Goal: Task Accomplishment & Management: Complete application form

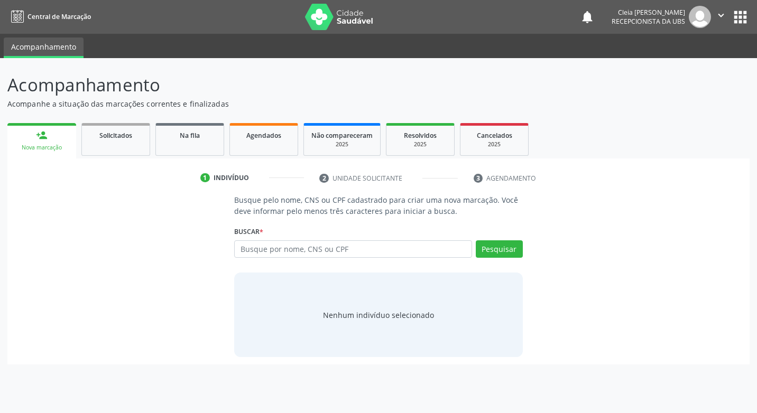
click at [39, 142] on link "person_add Nova marcação" at bounding box center [41, 140] width 69 height 35
click at [39, 142] on div "person_add Nova marcação Solicitados Na fila Agendados Não compareceram 2025 Re…" at bounding box center [378, 243] width 742 height 245
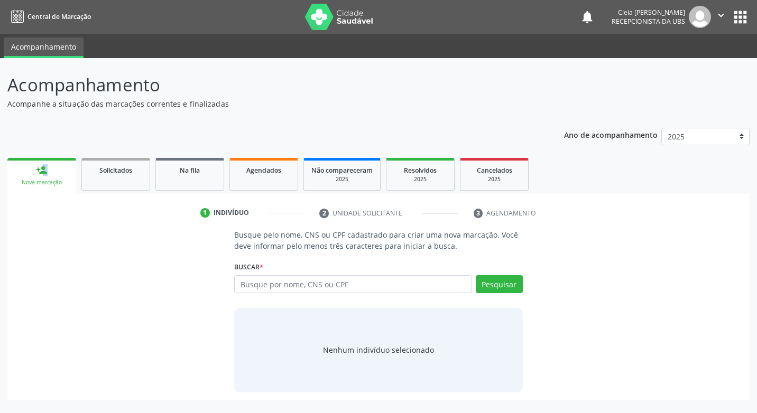
click at [39, 142] on div "Ano de acompanhamento 2025 2024 person_add Nova marcação Solicitados Na fila Ag…" at bounding box center [378, 261] width 742 height 280
drag, startPoint x: 0, startPoint y: 0, endPoint x: 60, endPoint y: 189, distance: 198.1
click at [54, 171] on link "person_add Nova marcação" at bounding box center [41, 175] width 69 height 35
click at [56, 187] on link "person_add Nova marcação" at bounding box center [41, 175] width 69 height 35
click at [269, 289] on input "text" at bounding box center [352, 284] width 237 height 18
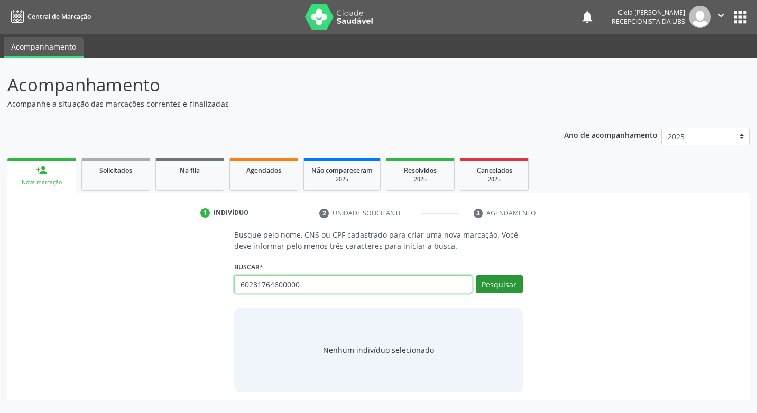
type input "60281764600000"
click at [482, 277] on button "Pesquisar" at bounding box center [499, 284] width 47 height 18
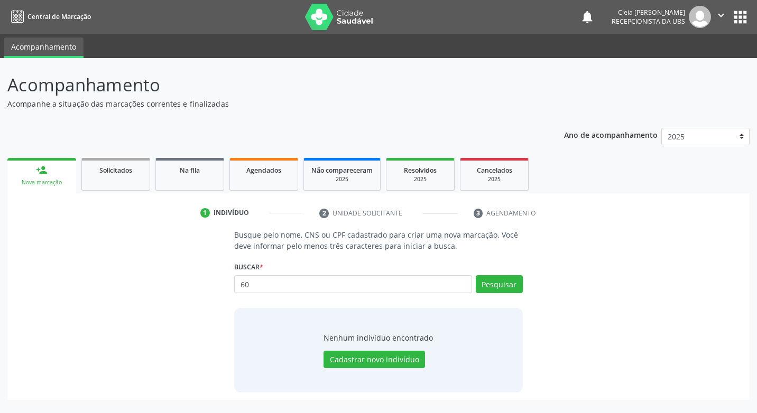
type input "6"
drag, startPoint x: 471, startPoint y: 285, endPoint x: 483, endPoint y: 286, distance: 11.7
click at [474, 285] on div "6028176460000 Busque por nome, CNS ou CPF Nenhum resultado encontrado para: " 6…" at bounding box center [378, 287] width 288 height 25
type input "[PERSON_NAME]"
click at [487, 284] on button "Pesquisar" at bounding box center [499, 284] width 47 height 18
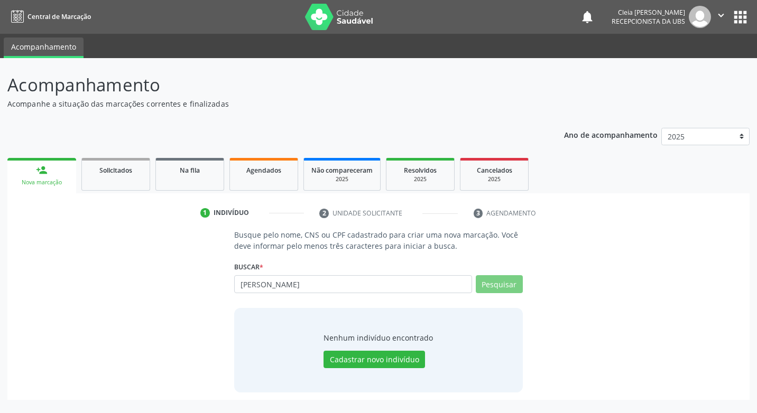
type input "[PERSON_NAME]"
type input "a"
type input "06224030448"
click at [500, 286] on button "Pesquisar" at bounding box center [499, 284] width 47 height 18
type input "06224030448"
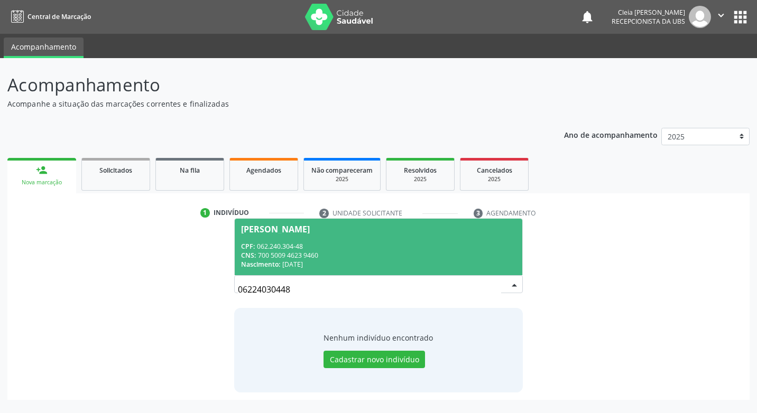
click at [296, 256] on div "CNS: 700 5009 4623 9460" at bounding box center [378, 255] width 274 height 9
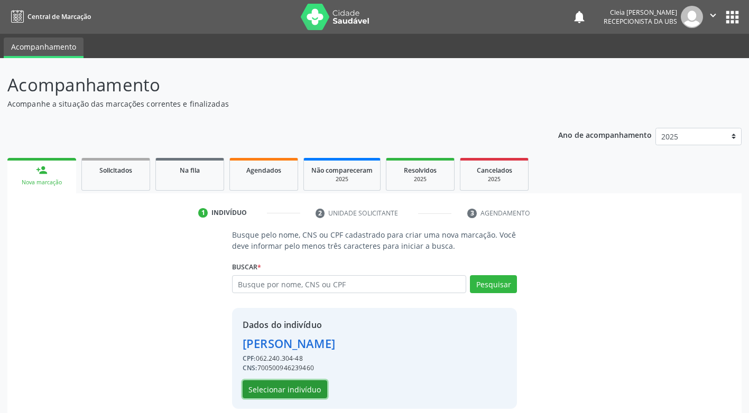
click at [300, 392] on button "Selecionar indivíduo" at bounding box center [285, 390] width 85 height 18
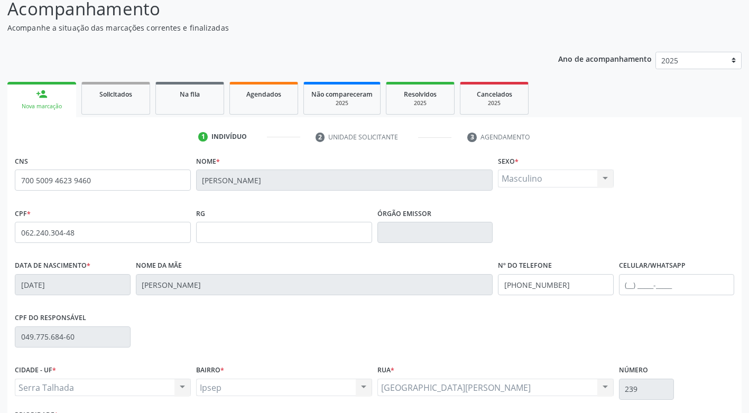
scroll to position [160, 0]
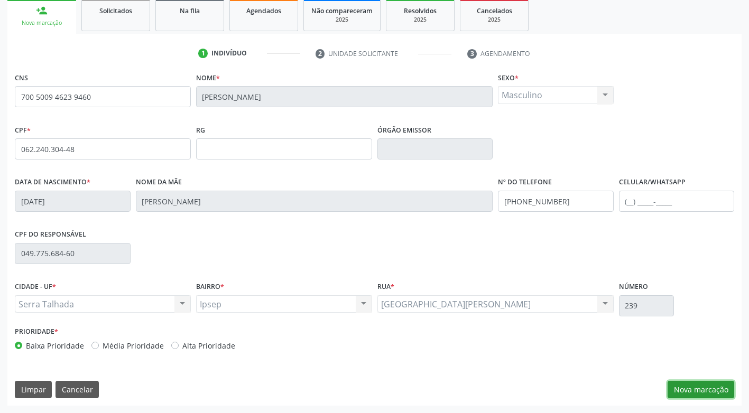
click at [702, 389] on button "Nova marcação" at bounding box center [701, 390] width 67 height 18
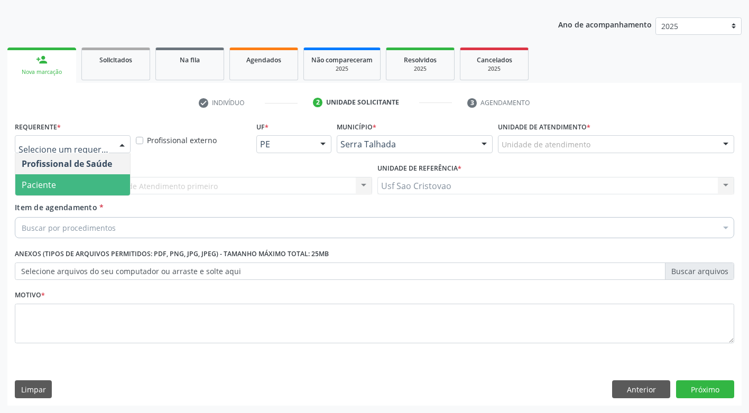
click at [90, 180] on span "Paciente" at bounding box center [72, 184] width 115 height 21
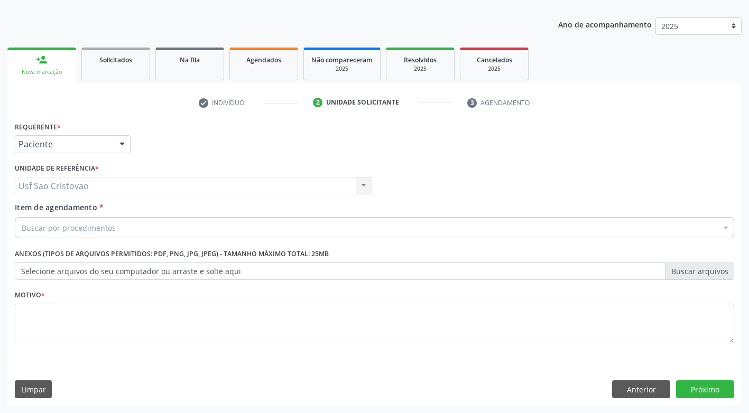
click at [22, 225] on input "Item de agendamento *" at bounding box center [22, 227] width 0 height 21
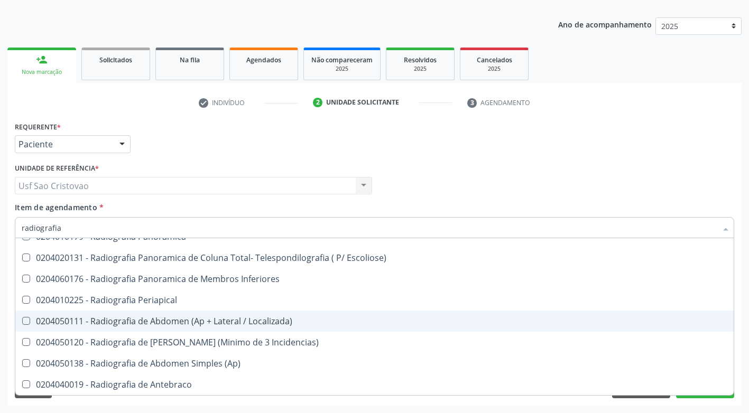
scroll to position [0, 0]
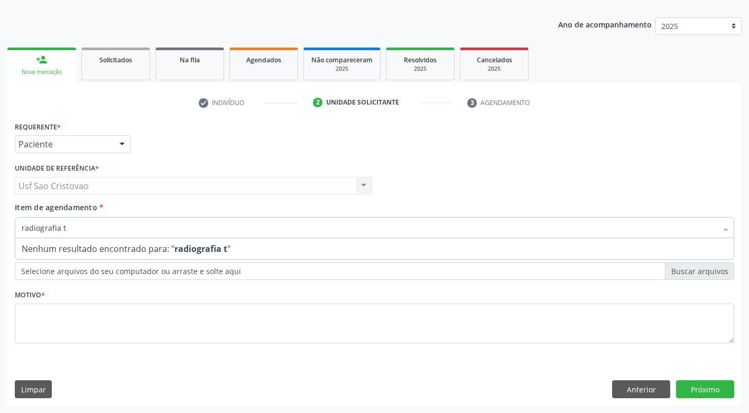
type input "radiografia"
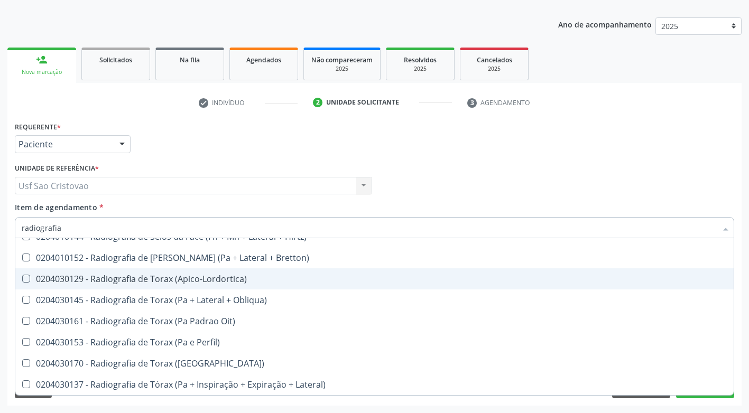
scroll to position [1366, 0]
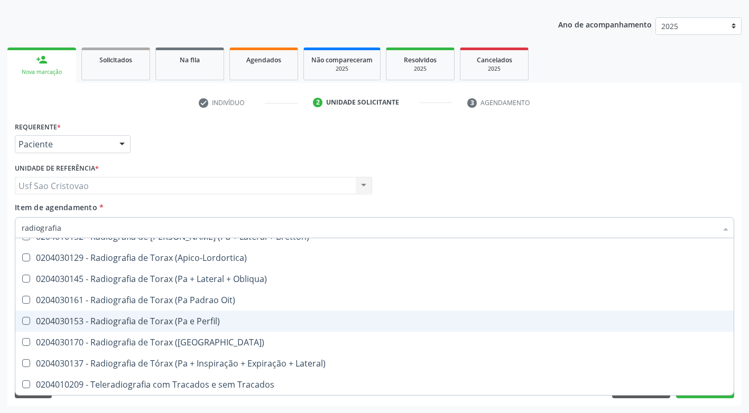
click at [149, 328] on span "0204030153 - Radiografia de Torax (Pa e Perfil)" at bounding box center [374, 321] width 719 height 21
checkbox Perfil\) "true"
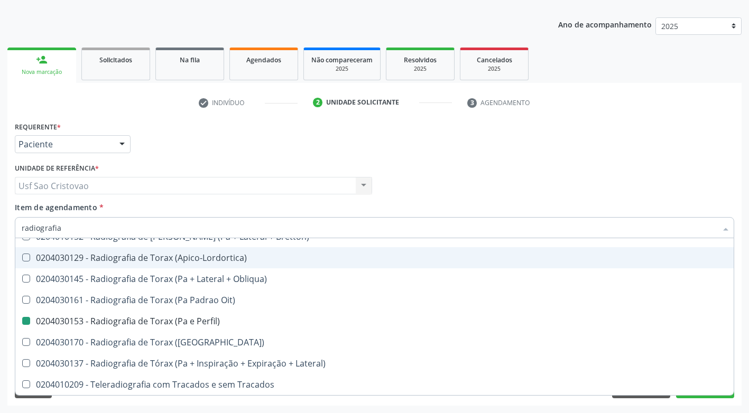
click at [214, 135] on div "Requerente * Paciente Profissional de Saúde Paciente Nenhum resultado encontrad…" at bounding box center [374, 139] width 725 height 41
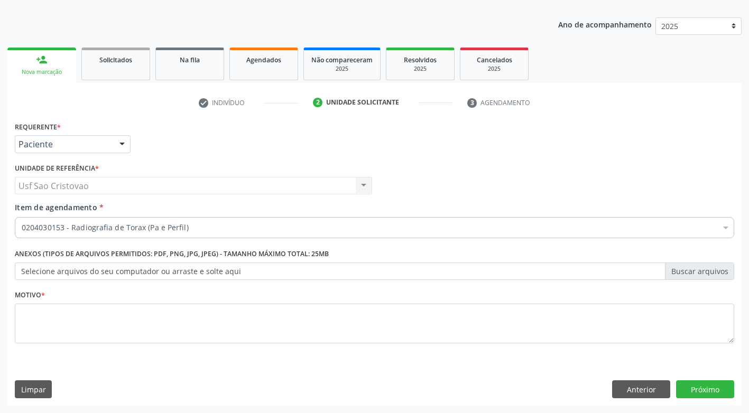
scroll to position [0, 0]
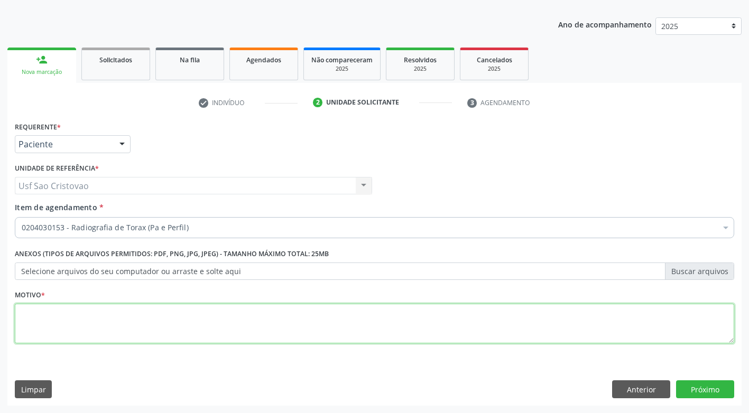
click at [61, 316] on textarea at bounding box center [375, 324] width 720 height 40
type textarea ";"
type textarea "."
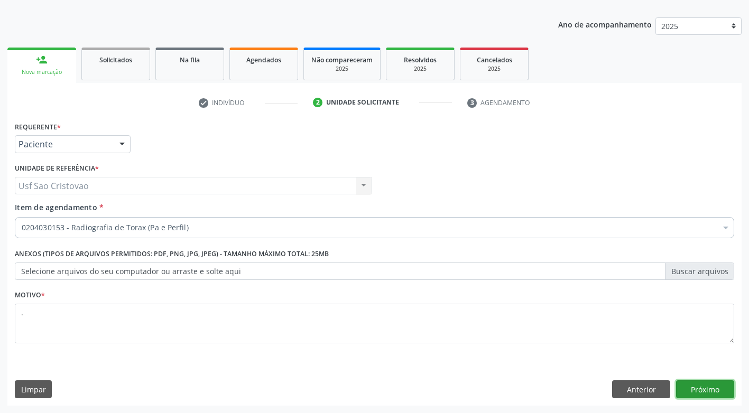
drag, startPoint x: 718, startPoint y: 391, endPoint x: 276, endPoint y: 184, distance: 488.0
click at [717, 391] on button "Próximo" at bounding box center [705, 390] width 58 height 18
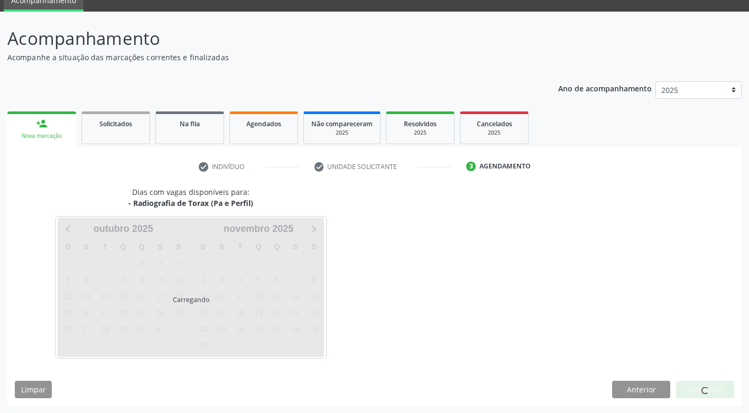
scroll to position [47, 0]
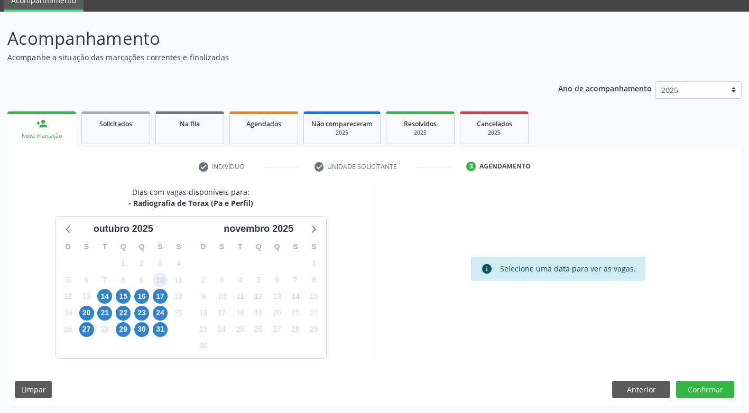
click at [159, 276] on span "10" at bounding box center [160, 280] width 15 height 15
click at [108, 297] on span "14" at bounding box center [104, 296] width 15 height 15
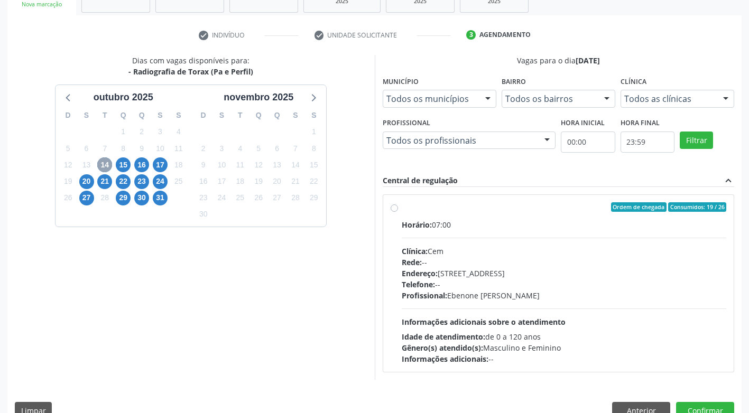
scroll to position [199, 0]
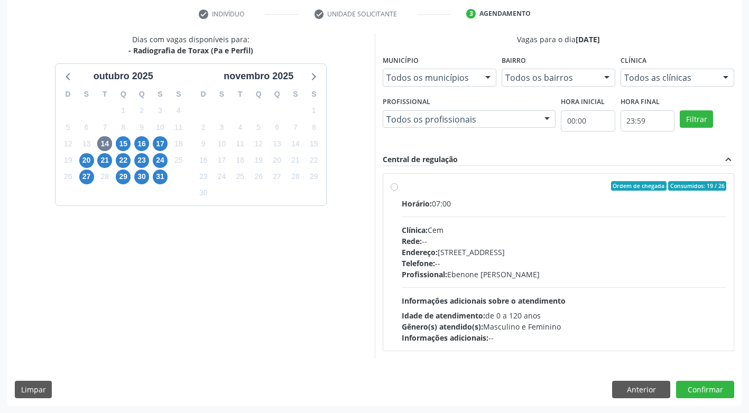
click at [399, 181] on div "Ordem de chegada Consumidos: 19 / 26 Horário: 07:00 Clínica: Cem Rede: -- Ender…" at bounding box center [558, 262] width 351 height 177
radio input "true"
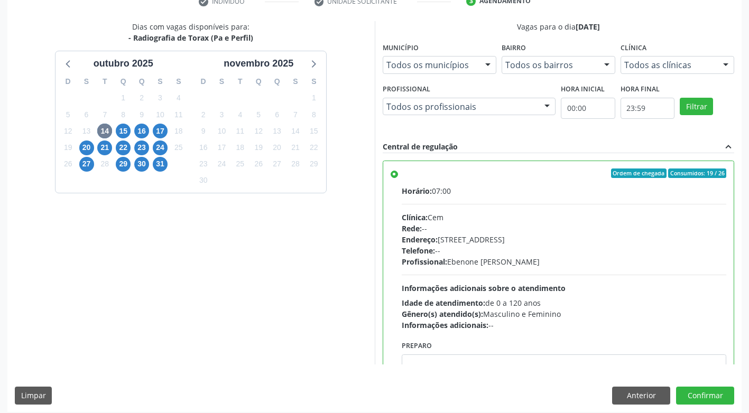
scroll to position [218, 0]
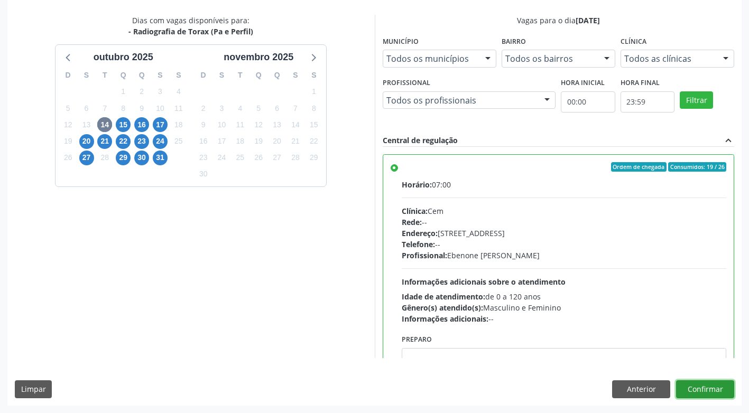
click at [711, 387] on button "Confirmar" at bounding box center [705, 390] width 58 height 18
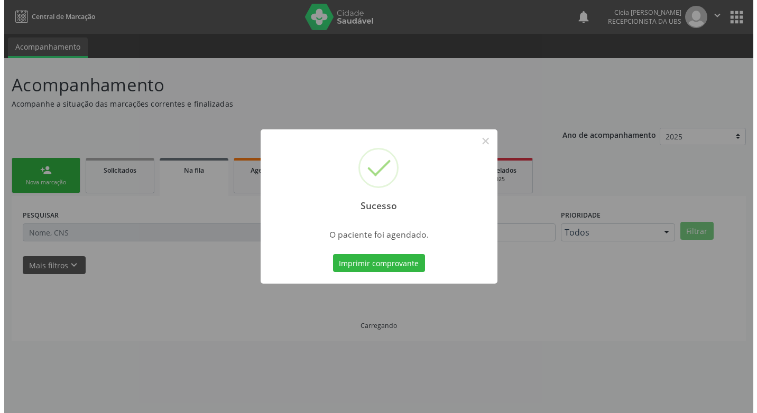
scroll to position [0, 0]
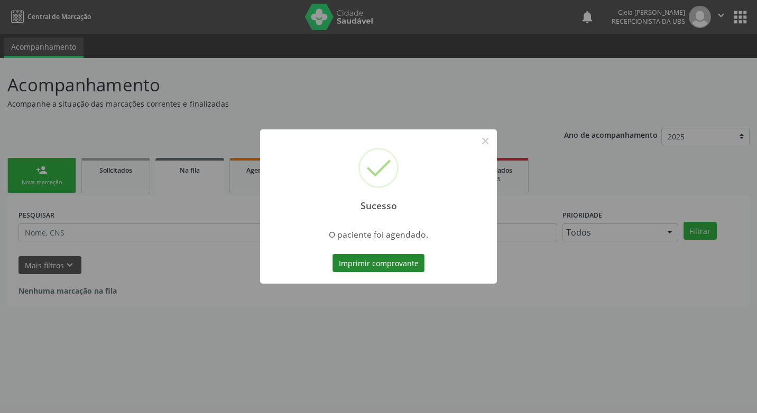
click at [398, 268] on button "Imprimir comprovante" at bounding box center [379, 263] width 92 height 18
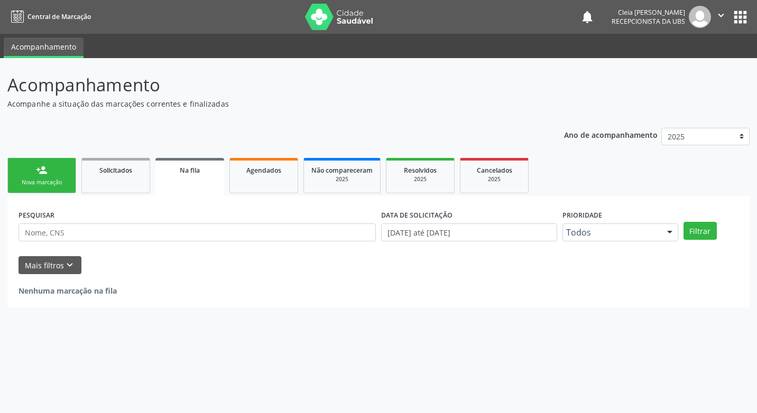
drag, startPoint x: 22, startPoint y: 168, endPoint x: 29, endPoint y: 165, distance: 7.4
click at [22, 168] on link "person_add Nova marcação" at bounding box center [41, 175] width 69 height 35
